Goal: Find specific page/section: Find specific page/section

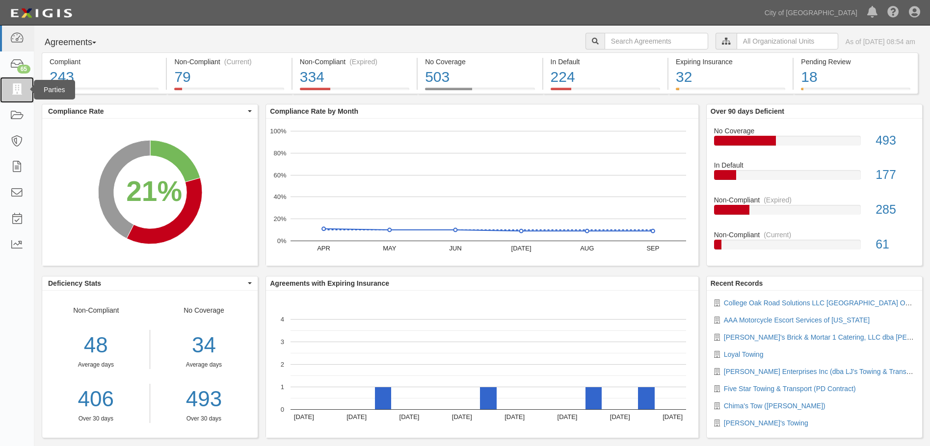
click at [16, 96] on link at bounding box center [17, 90] width 34 height 26
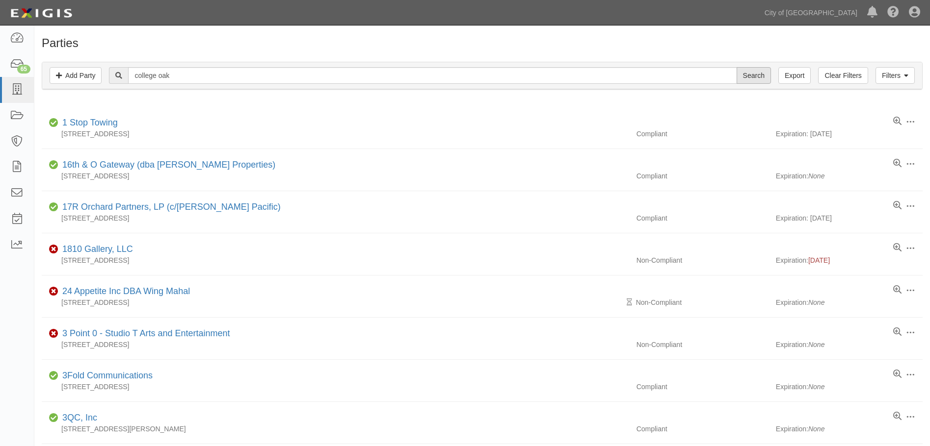
type input "college oak"
click at [753, 79] on input "Search" at bounding box center [753, 75] width 34 height 17
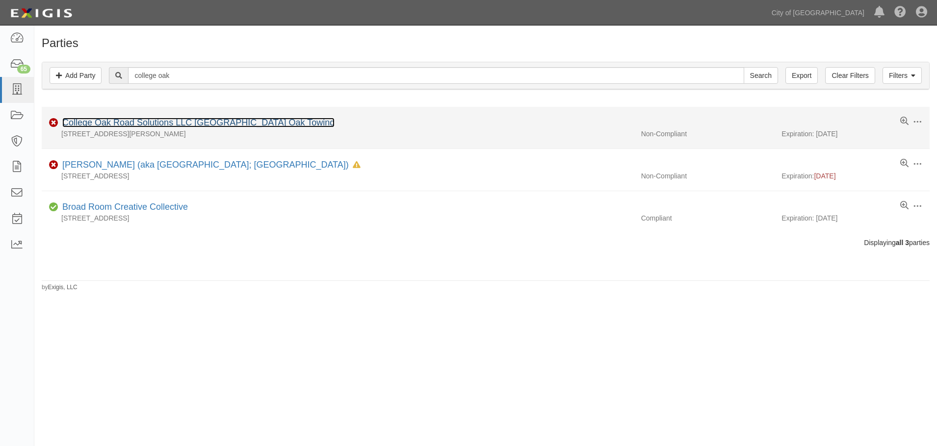
click at [163, 126] on link "College Oak Road Solutions LLC [GEOGRAPHIC_DATA] Oak Towing" at bounding box center [198, 123] width 272 height 10
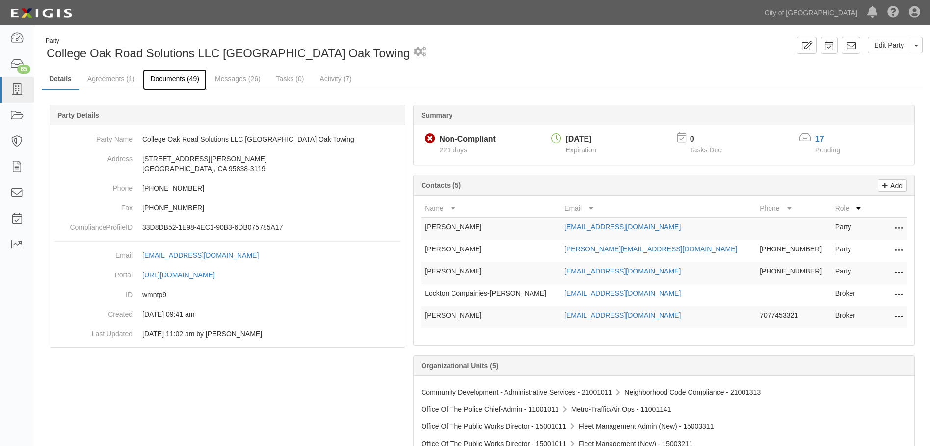
click at [179, 79] on link "Documents (49)" at bounding box center [175, 79] width 64 height 21
